Goal: Transaction & Acquisition: Download file/media

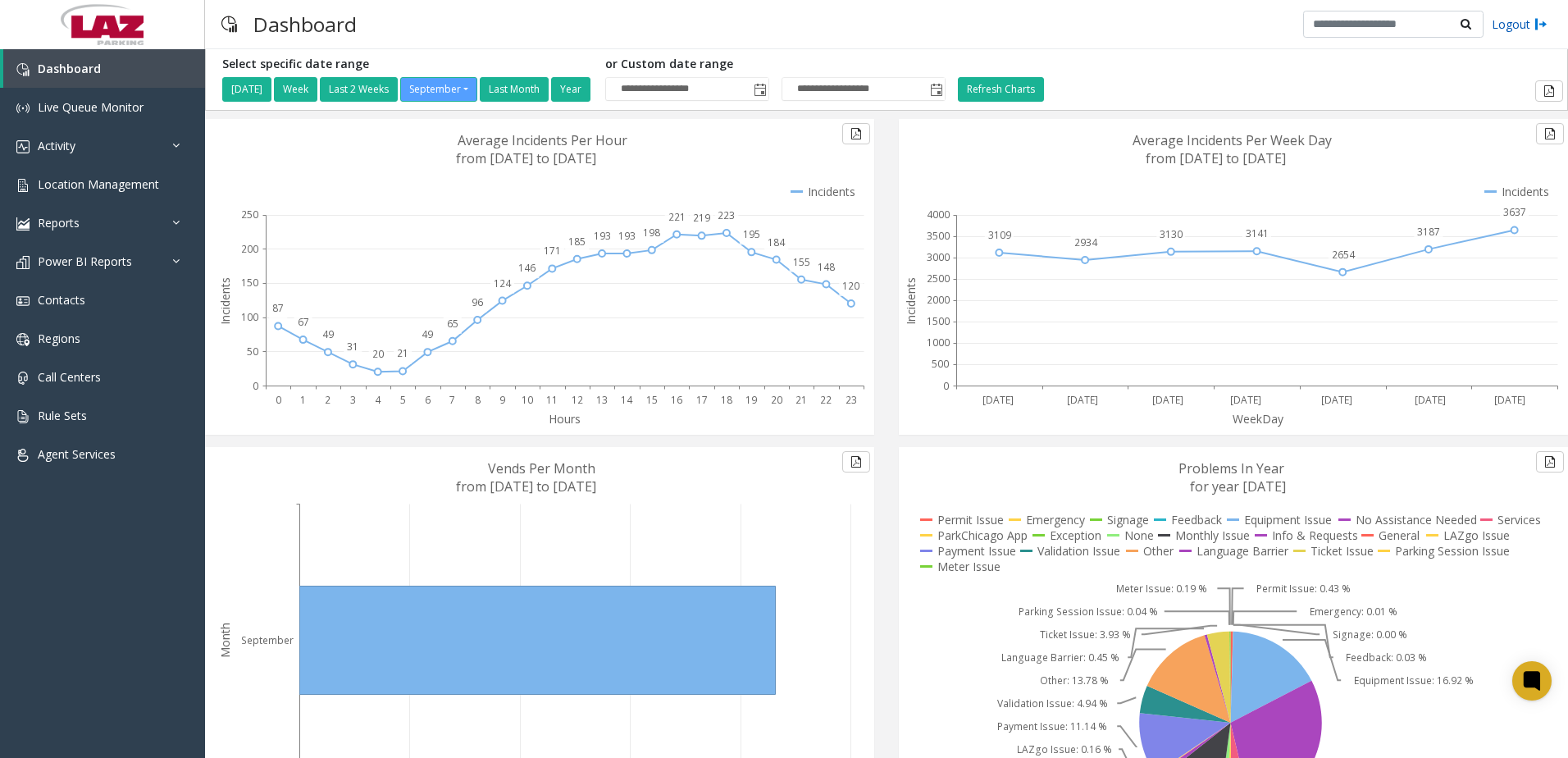
click at [1515, 31] on link "Logout" at bounding box center [1520, 24] width 56 height 17
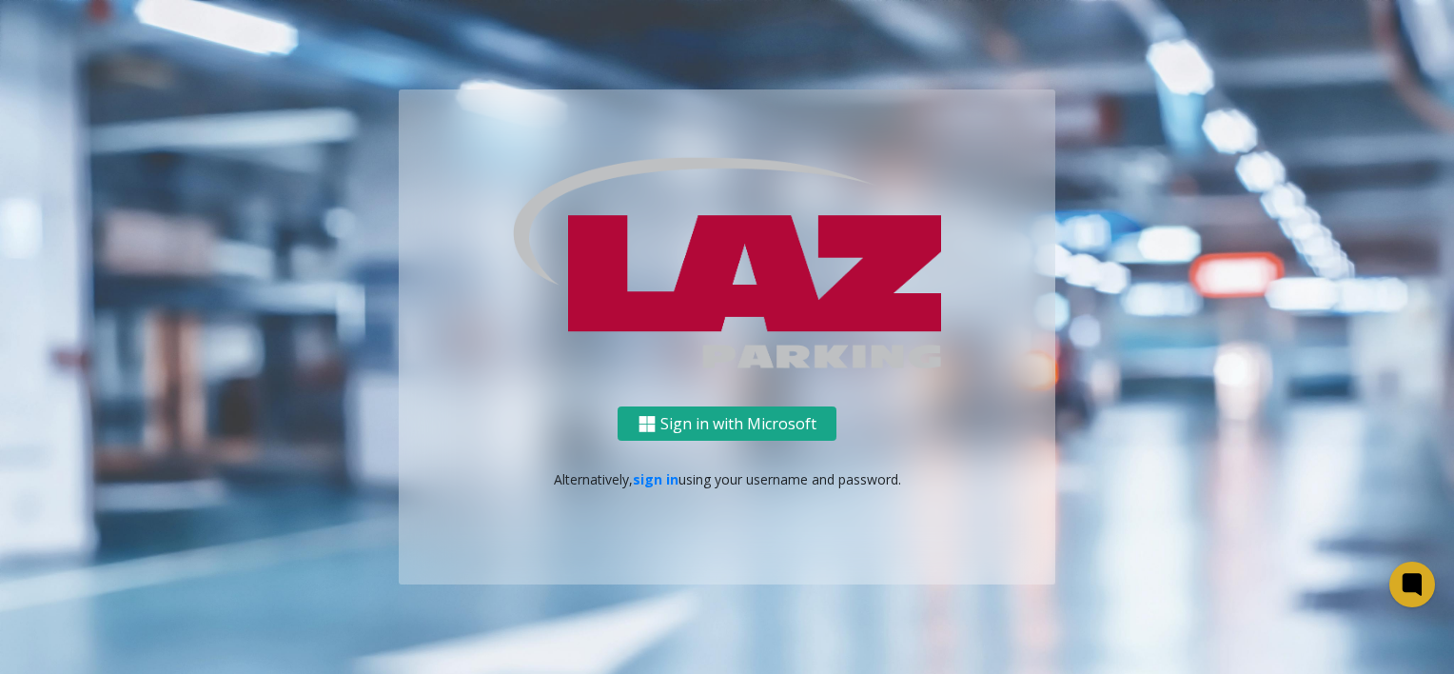
click at [757, 430] on button "Sign in with Microsoft" at bounding box center [727, 423] width 219 height 35
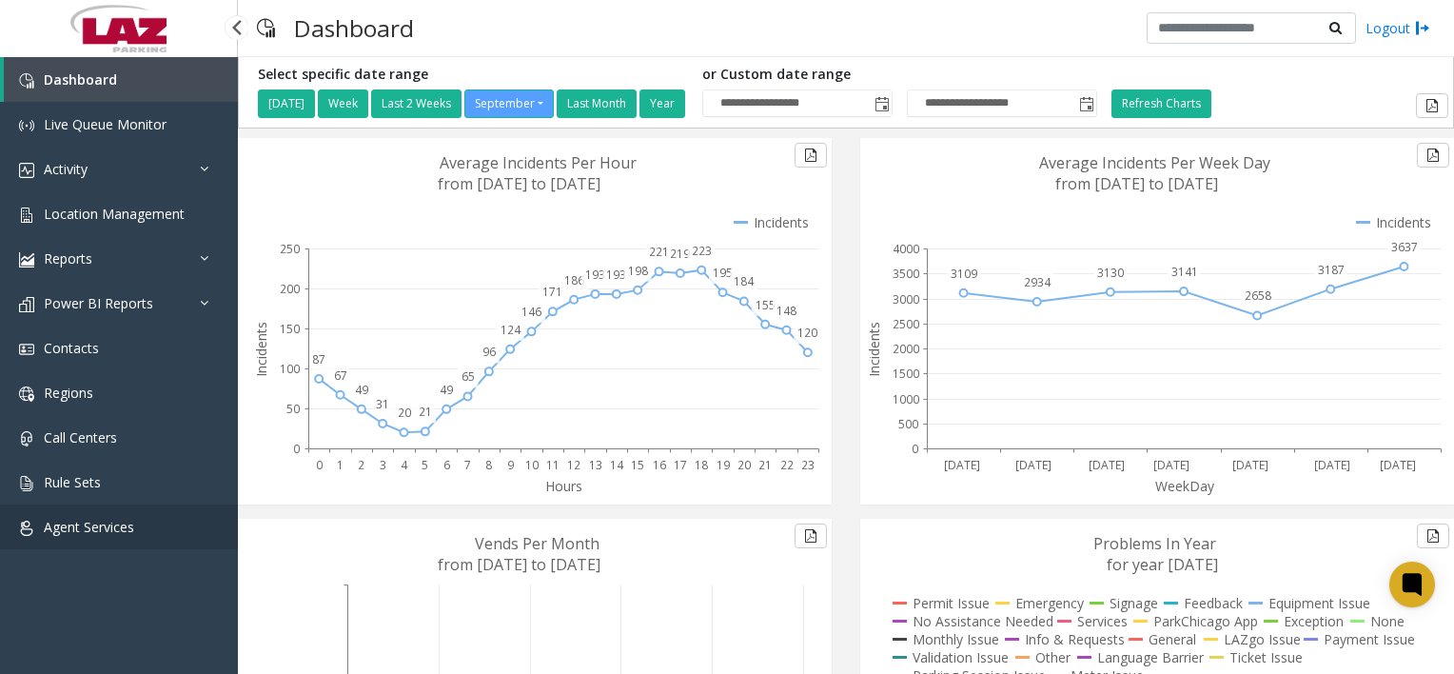
click at [77, 537] on link "Agent Services" at bounding box center [119, 526] width 238 height 45
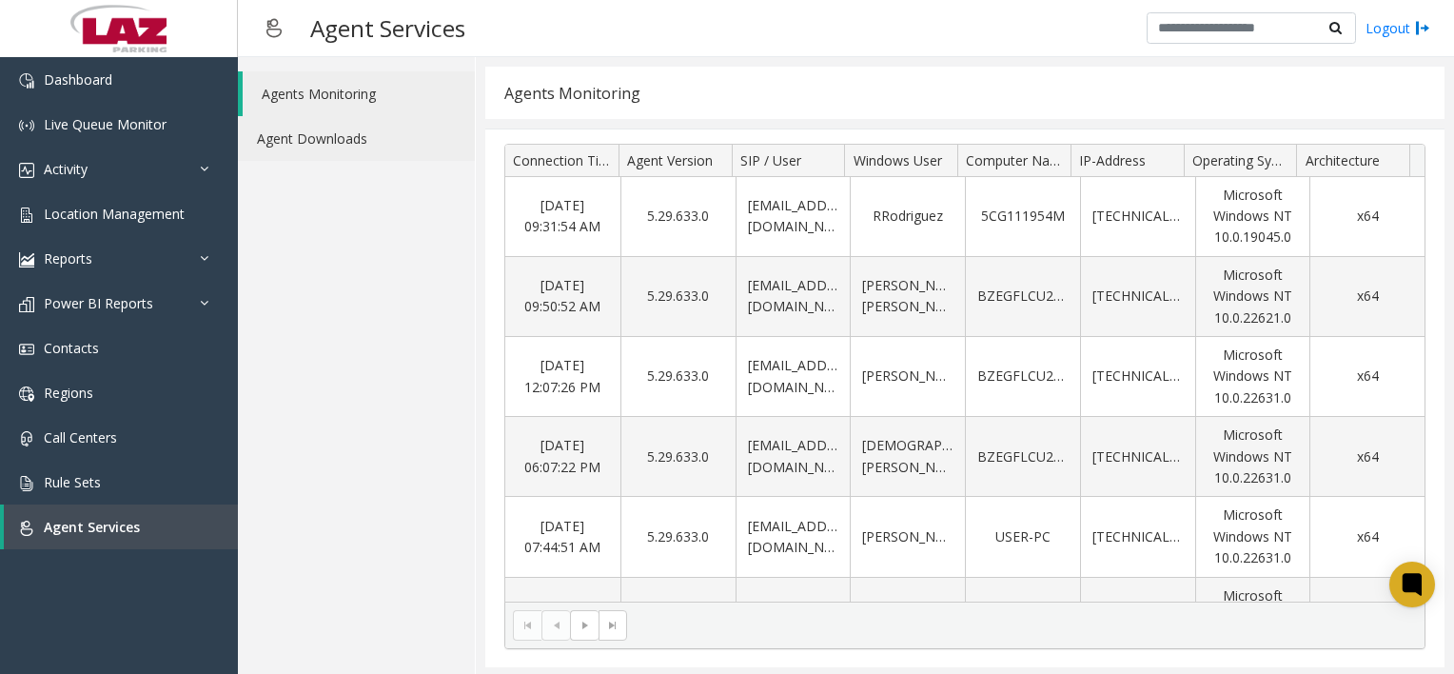
click at [308, 145] on link "Agent Downloads" at bounding box center [356, 138] width 237 height 45
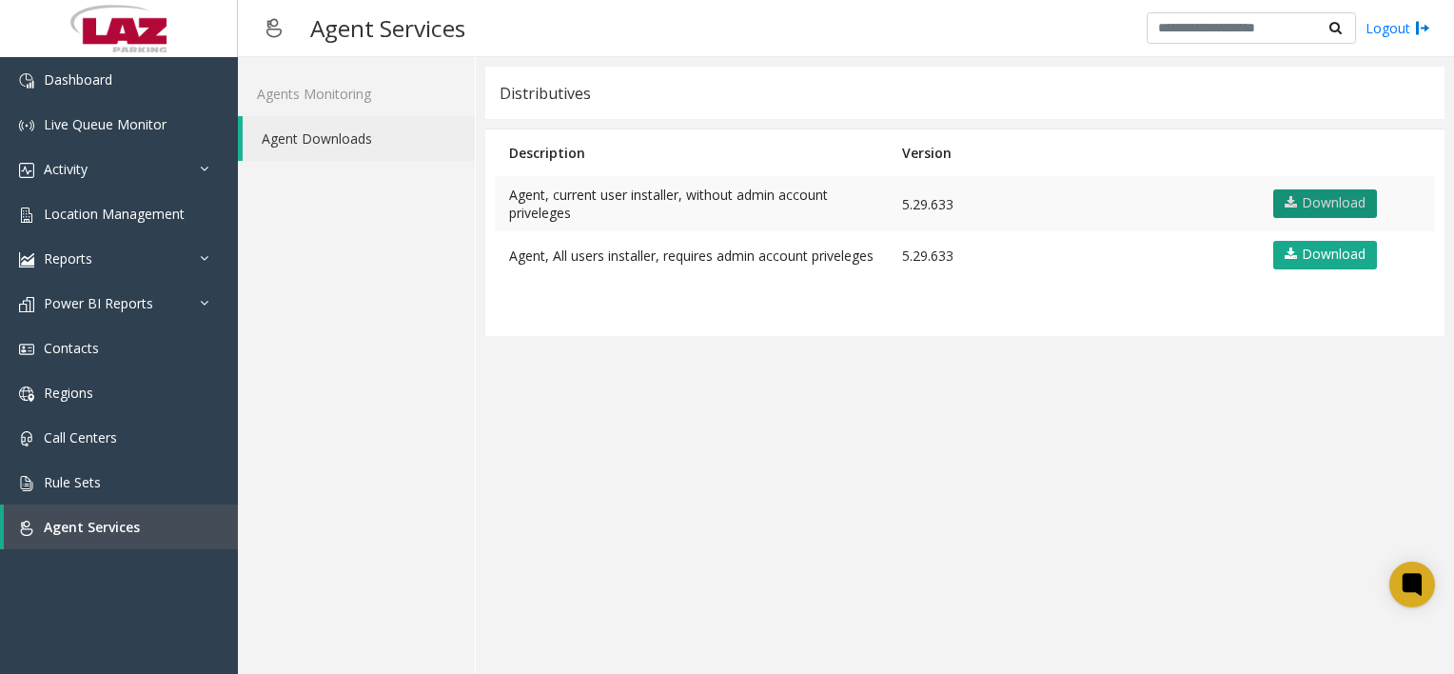
click at [1319, 202] on link "Download" at bounding box center [1325, 203] width 104 height 29
click at [1085, 382] on app-distributives "Distributives Description Version Agent, current user installer, without admin …" at bounding box center [964, 366] width 959 height 598
